Goal: Check status: Check status

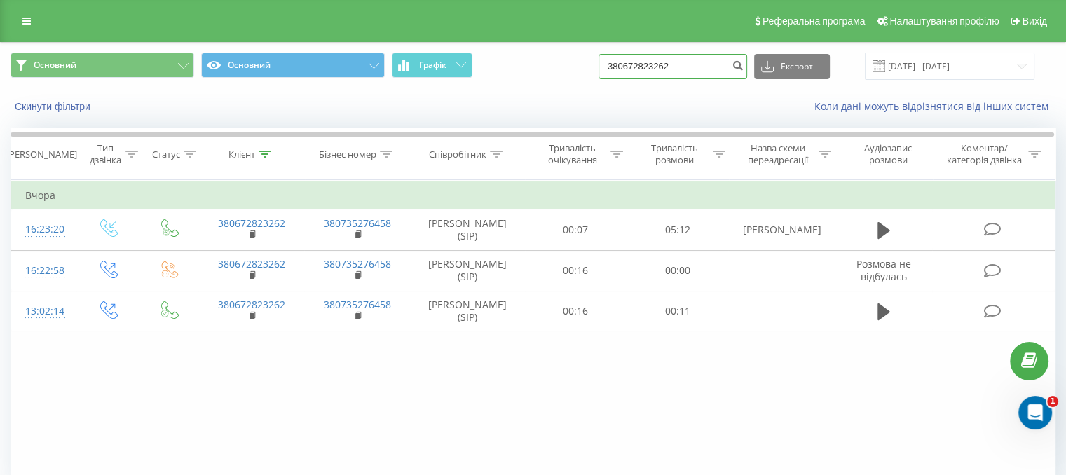
drag, startPoint x: 708, startPoint y: 60, endPoint x: 495, endPoint y: 67, distance: 212.5
click at [507, 66] on div "Основний Основний Графік 380672823262 Експорт .csv .xls .xlsx [DATE] - [DATE]" at bounding box center [533, 66] width 1045 height 27
paste input "994400420"
type input "380994400420"
click at [747, 58] on button "submit" at bounding box center [737, 66] width 19 height 25
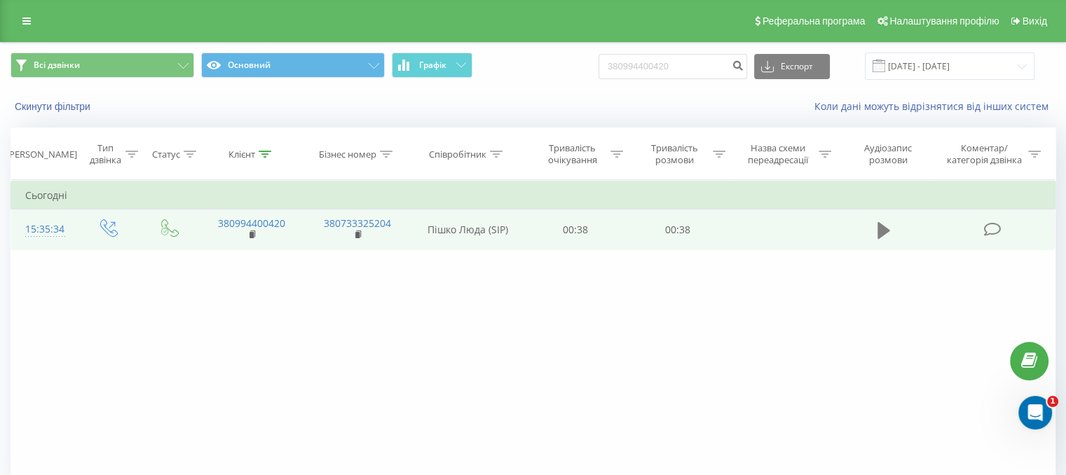
click at [875, 233] on button at bounding box center [883, 230] width 21 height 21
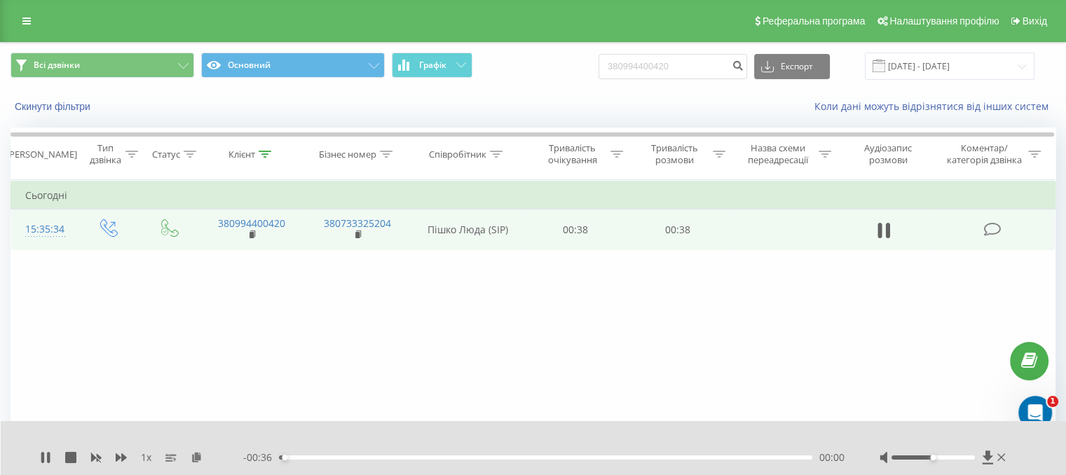
drag, startPoint x: 937, startPoint y: 453, endPoint x: 949, endPoint y: 462, distance: 15.0
click at [961, 458] on div at bounding box center [943, 458] width 129 height 14
click at [959, 456] on div at bounding box center [943, 458] width 129 height 14
drag, startPoint x: 956, startPoint y: 458, endPoint x: 989, endPoint y: 456, distance: 33.0
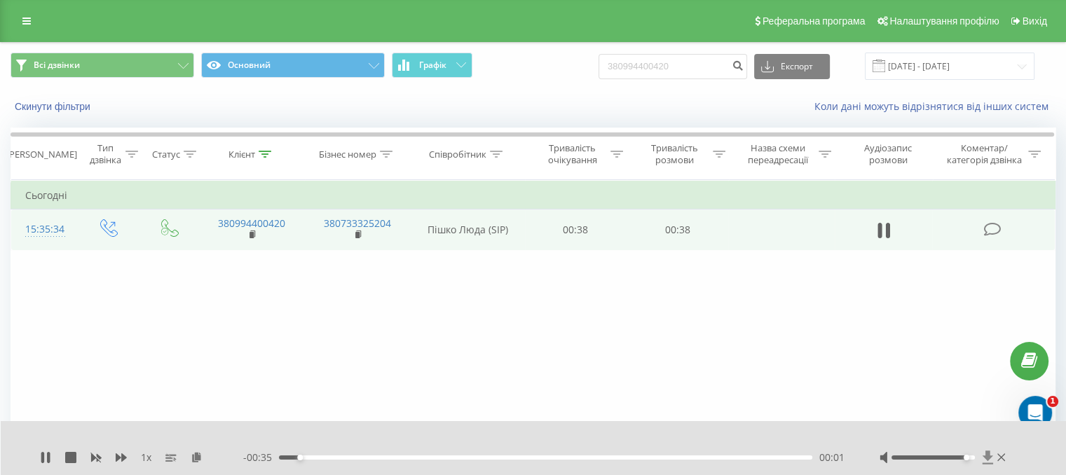
click at [989, 456] on div at bounding box center [943, 458] width 129 height 14
